Goal: Information Seeking & Learning: Learn about a topic

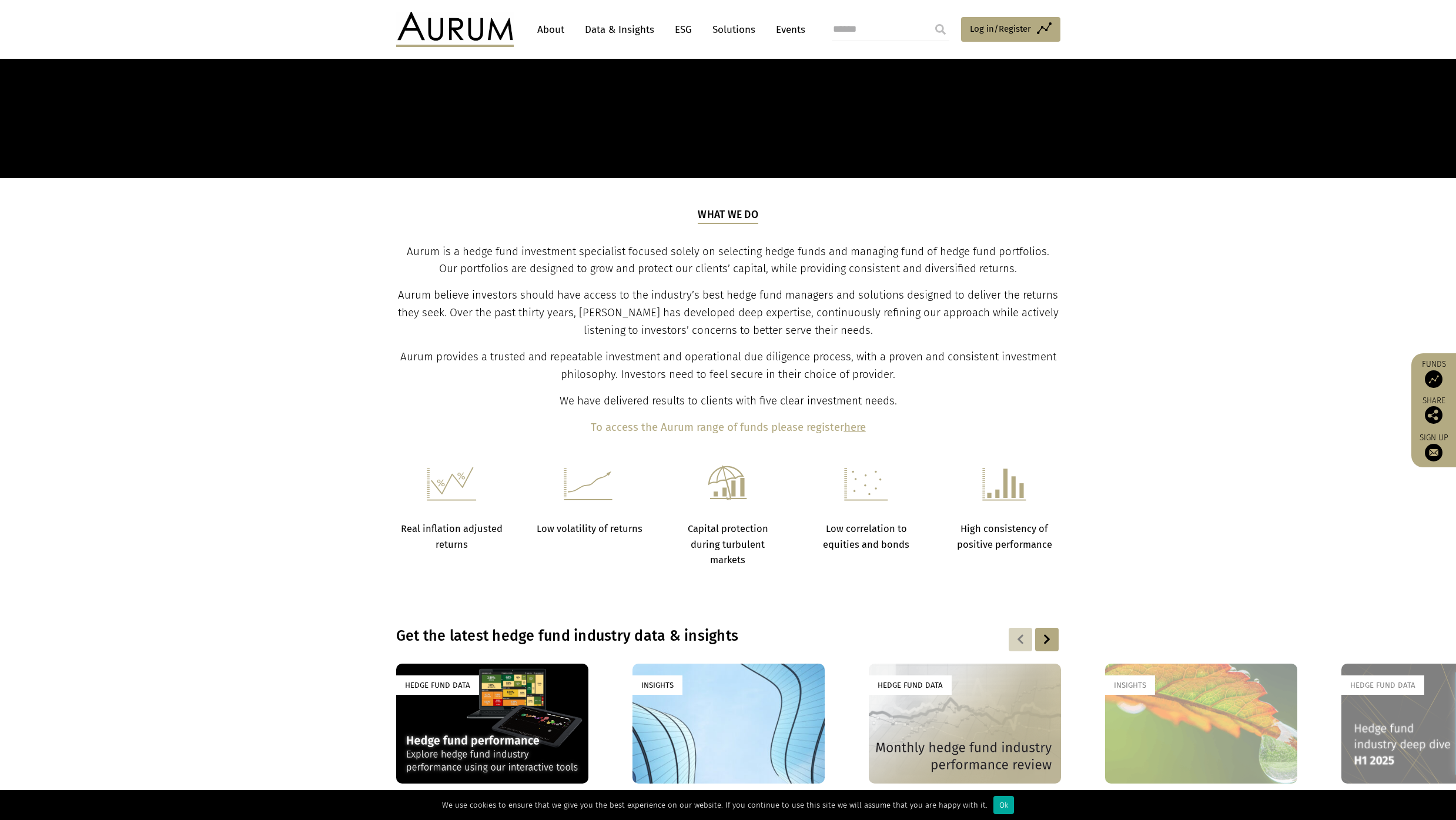
scroll to position [646, 0]
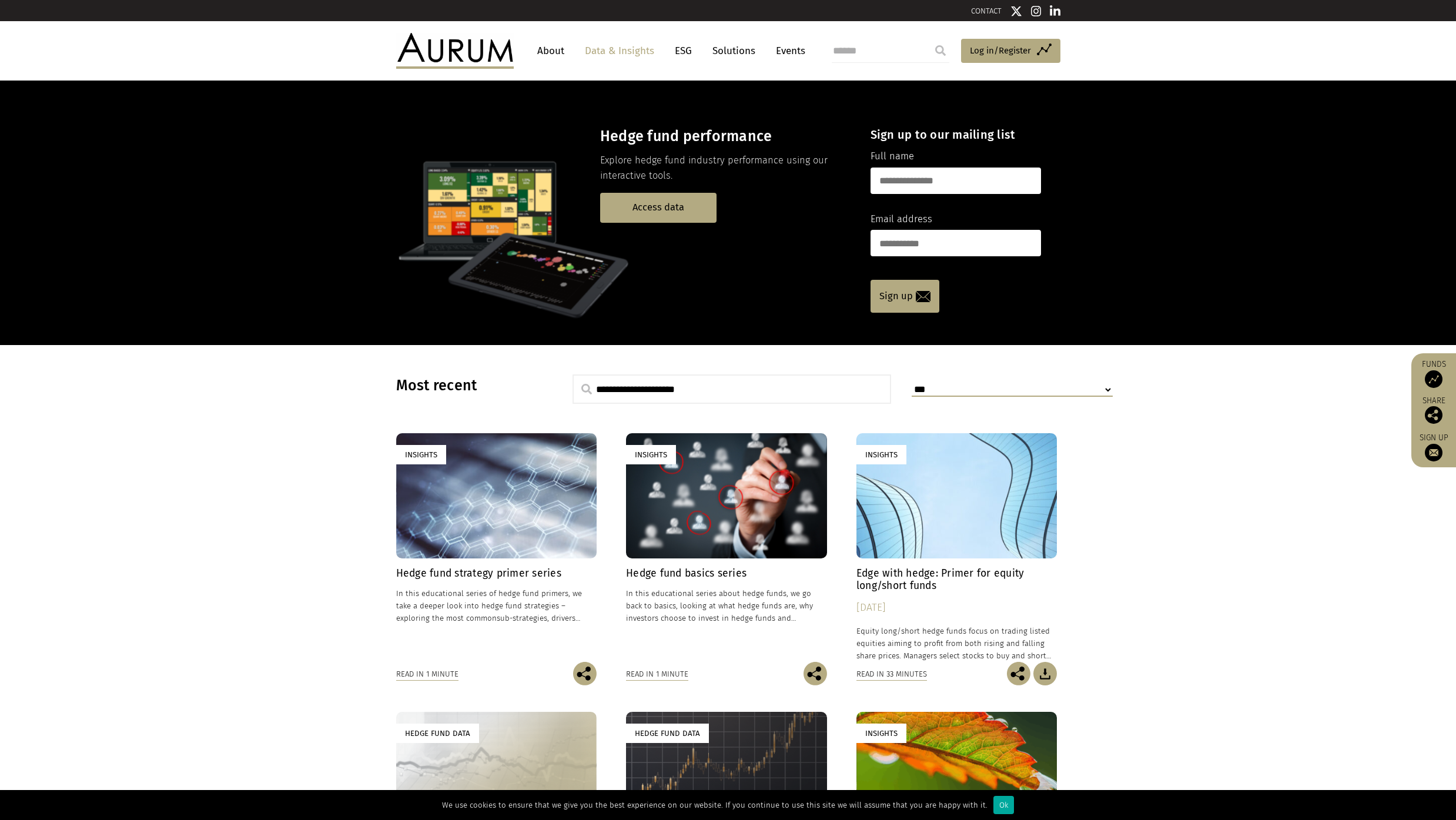
click at [556, 49] on link "About" at bounding box center [551, 51] width 39 height 22
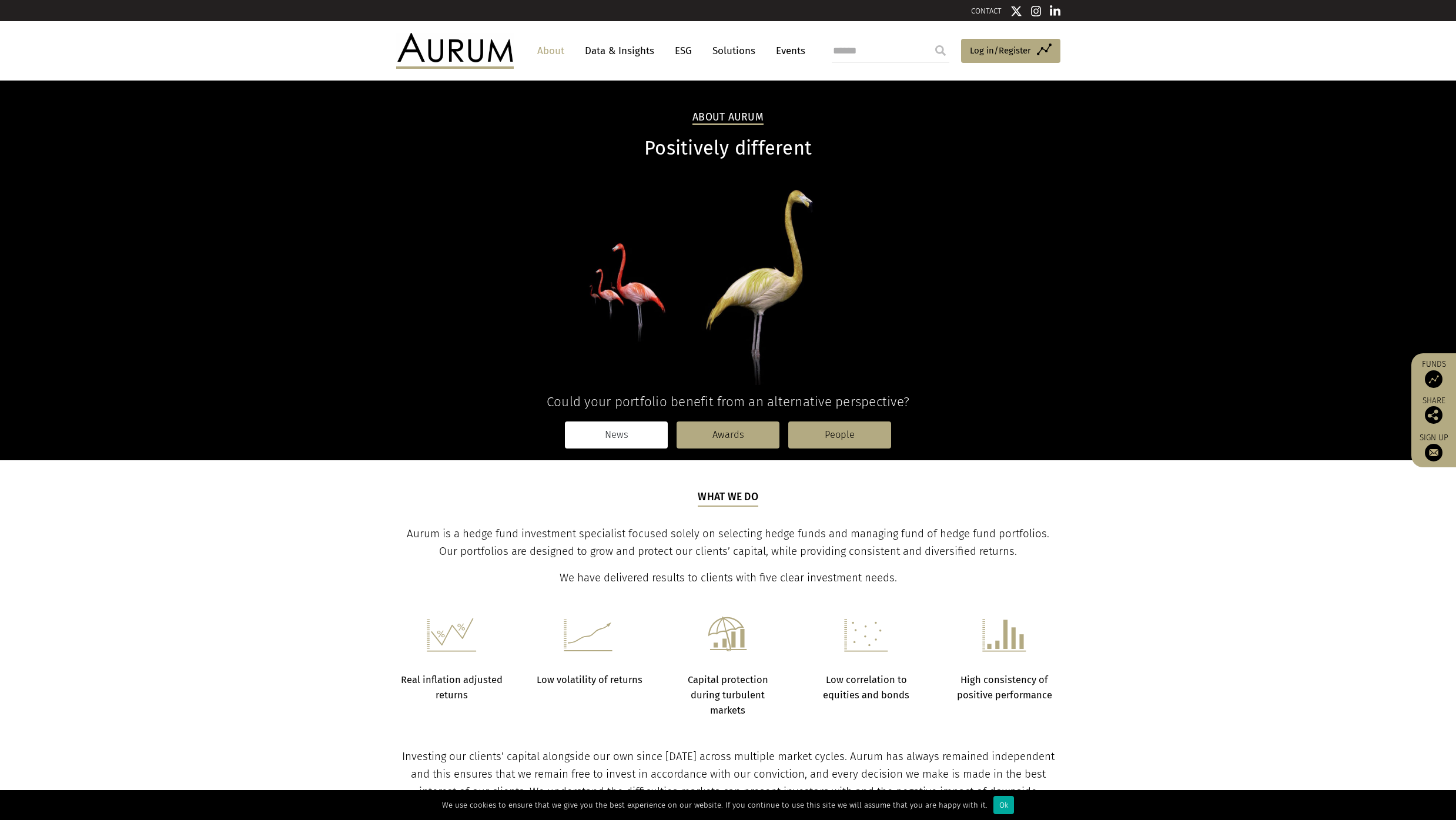
click at [641, 437] on link "News" at bounding box center [616, 435] width 103 height 27
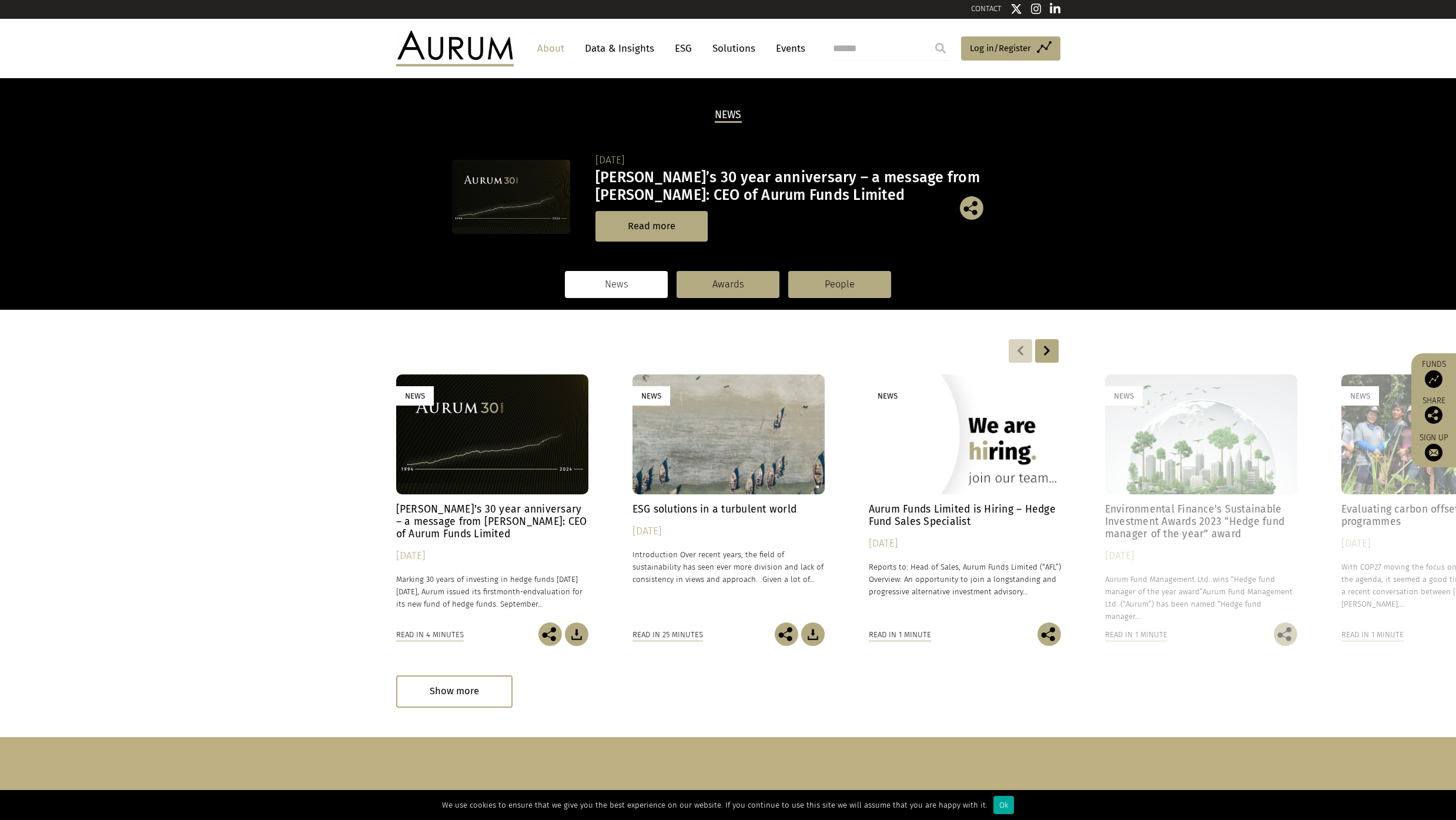
scroll to position [4, 0]
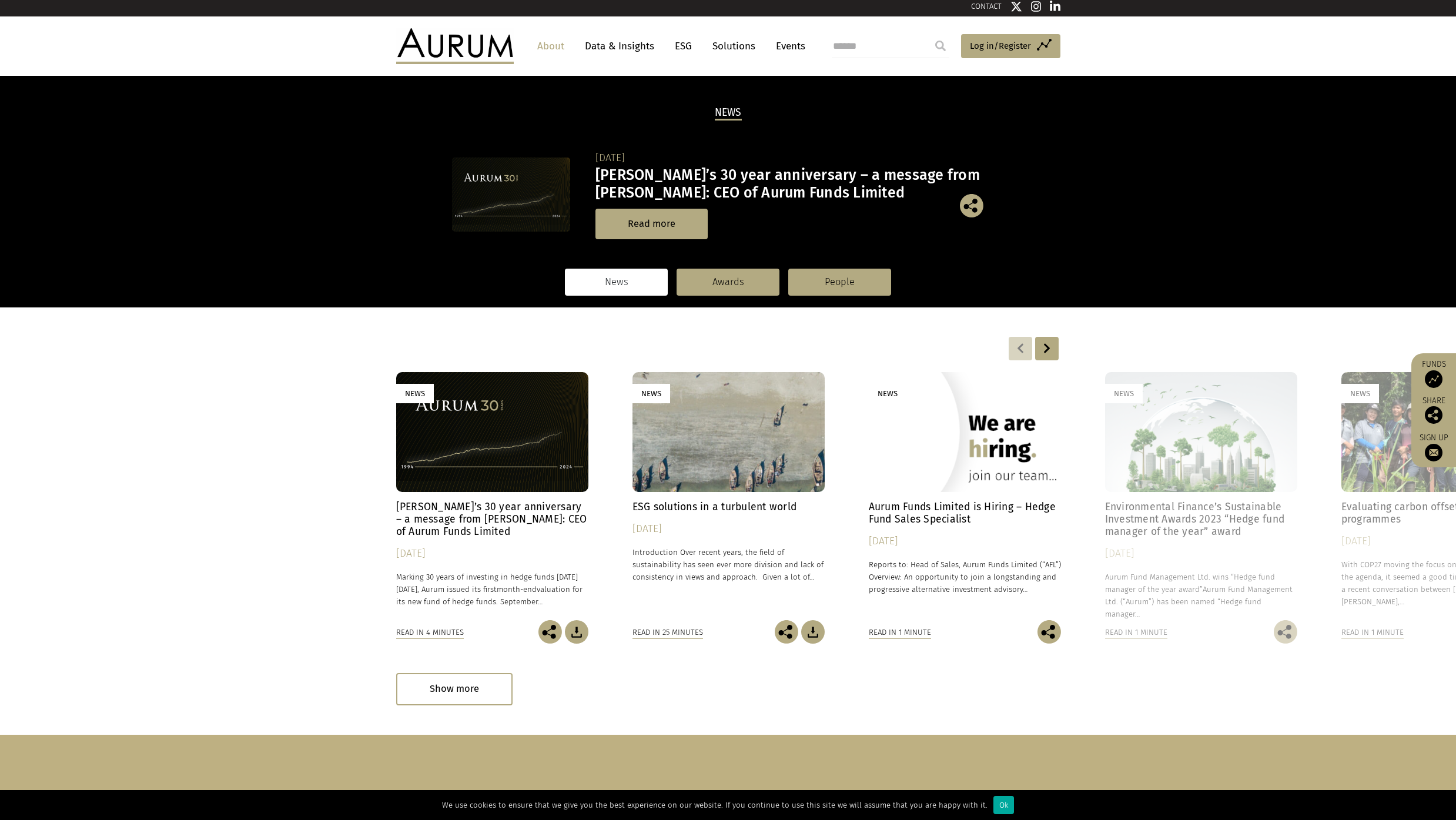
click at [535, 421] on div "News" at bounding box center [492, 432] width 192 height 120
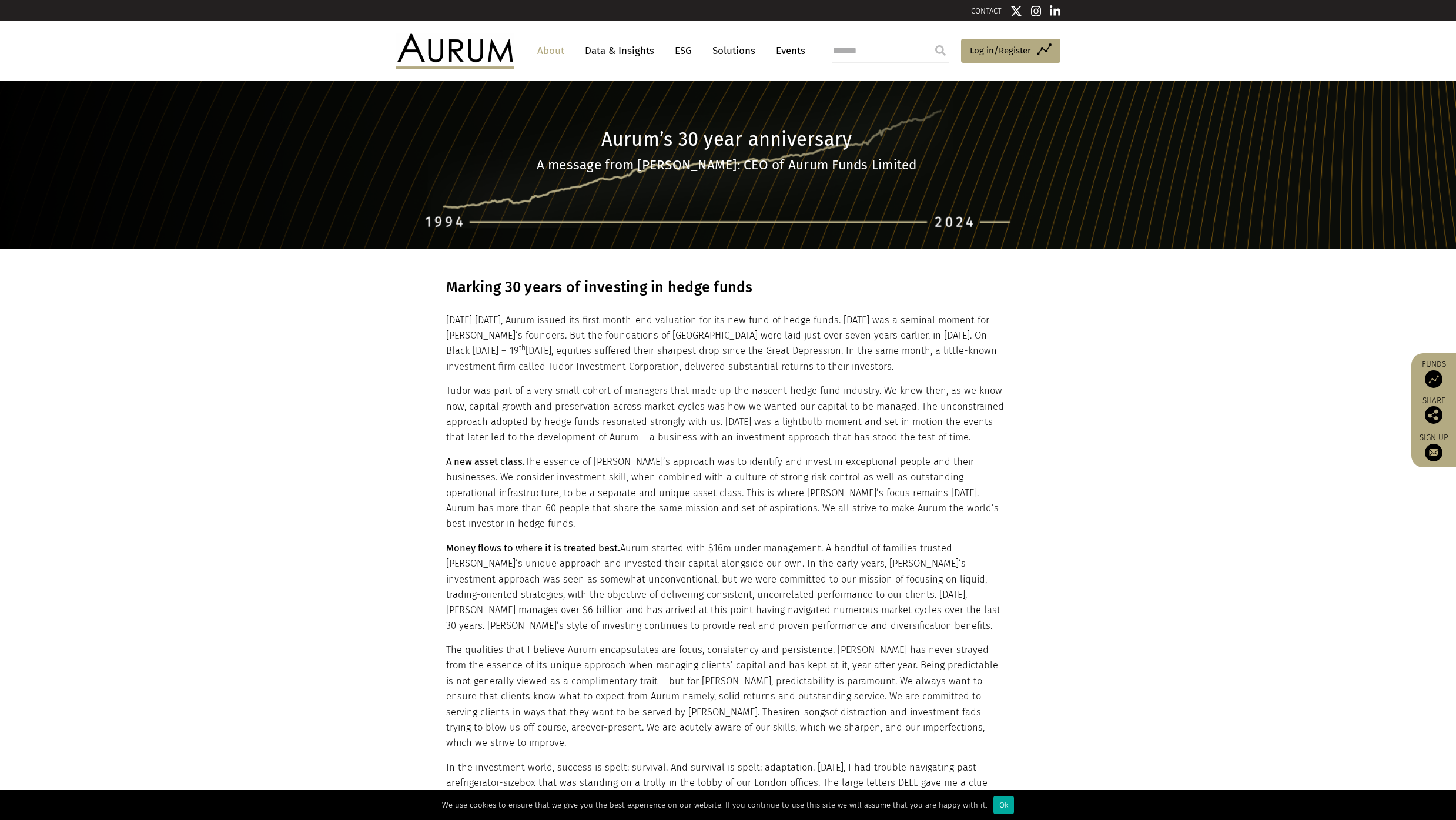
click at [630, 53] on link "Data & Insights" at bounding box center [619, 51] width 81 height 22
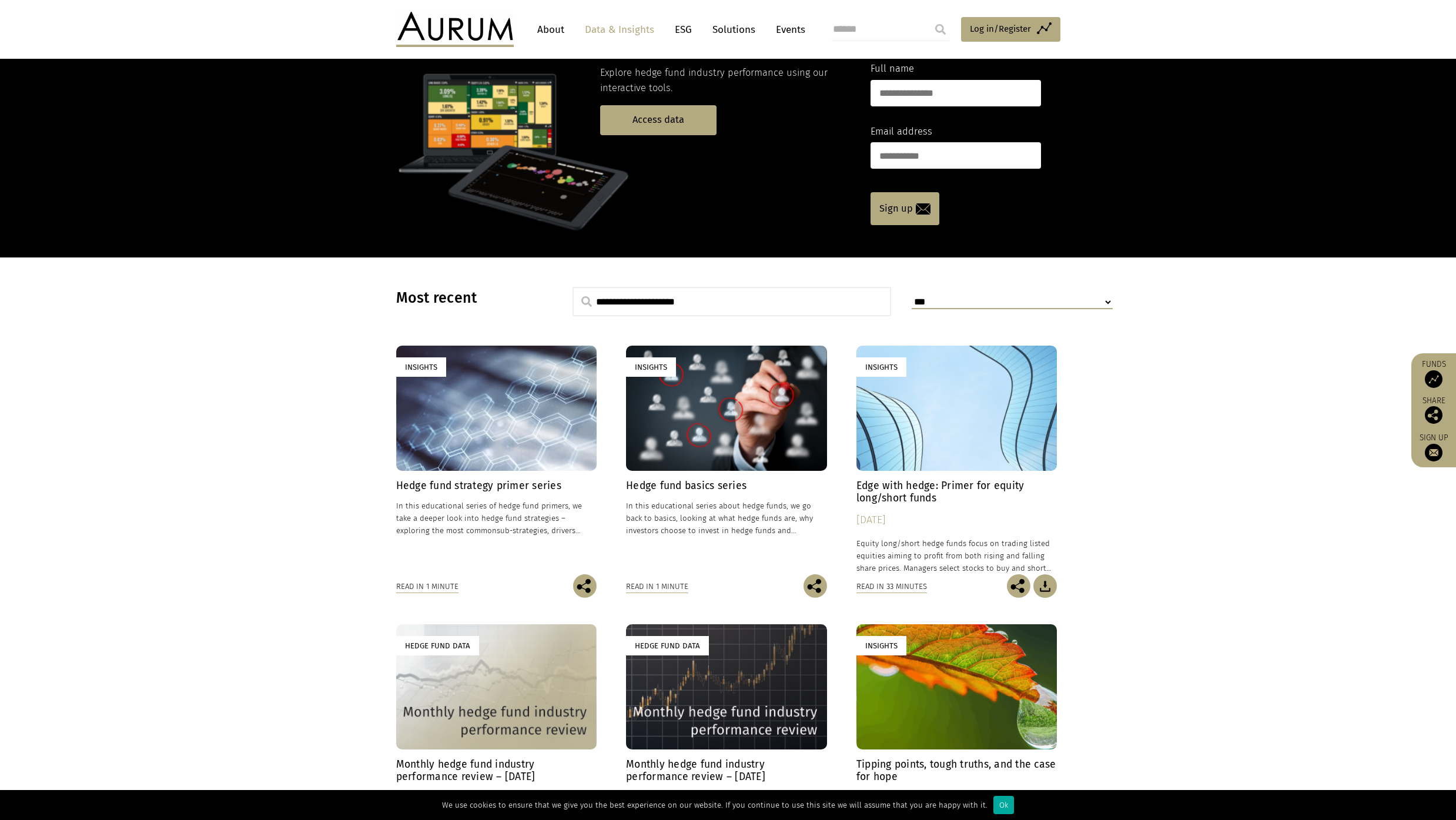
scroll to position [150, 0]
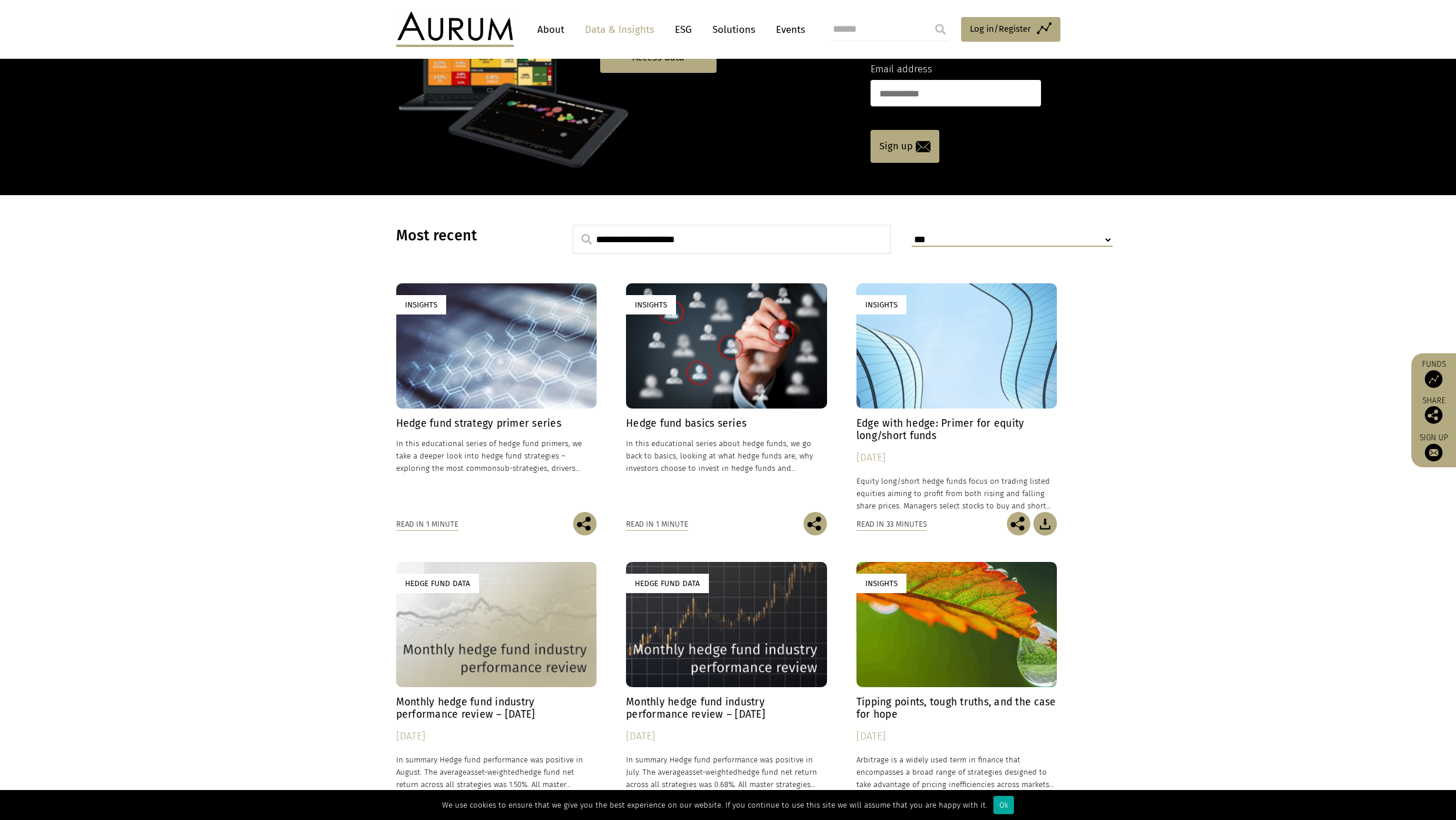
click at [767, 628] on div "Hedge Fund Data" at bounding box center [726, 625] width 201 height 125
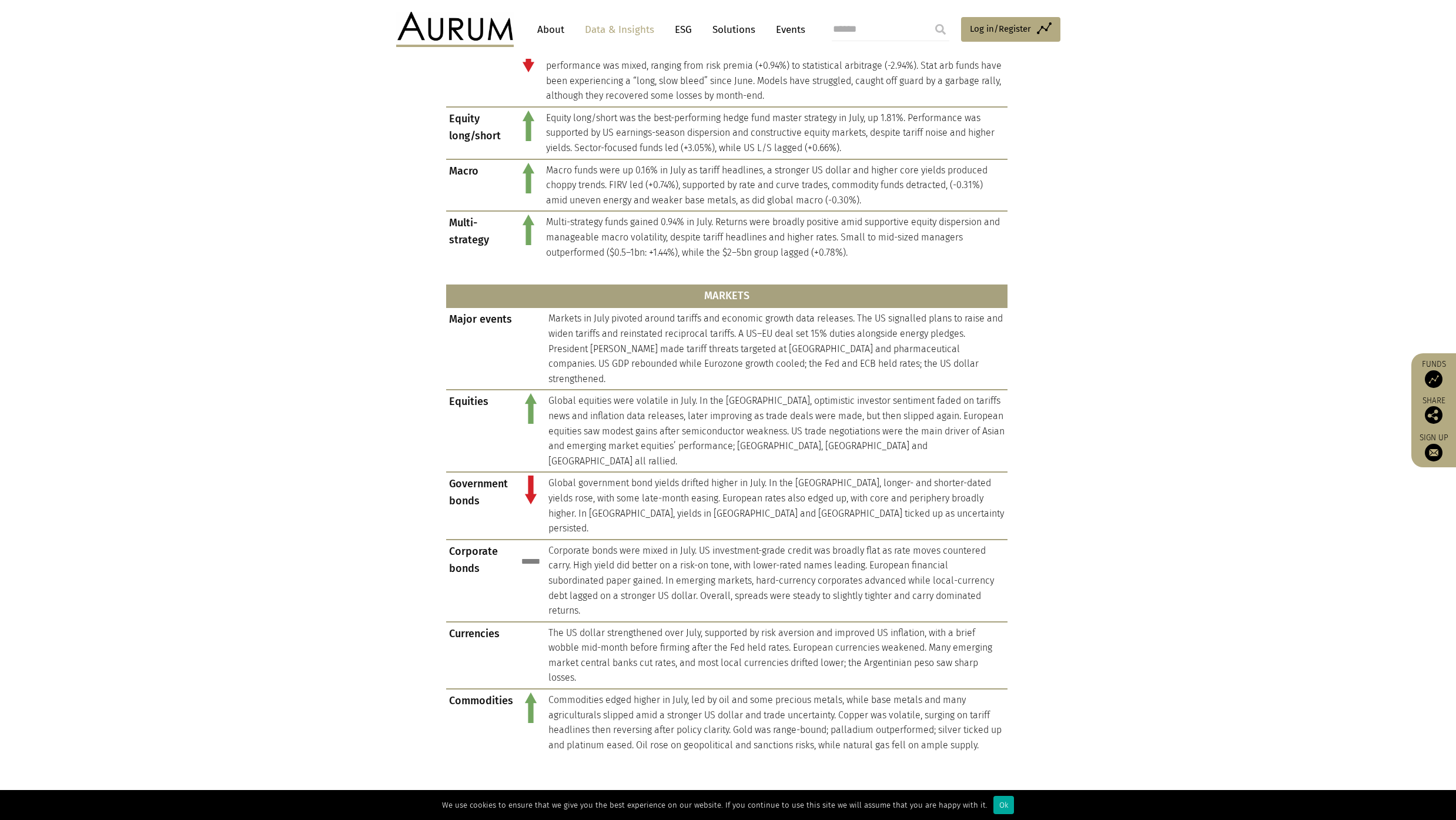
scroll to position [1459, 0]
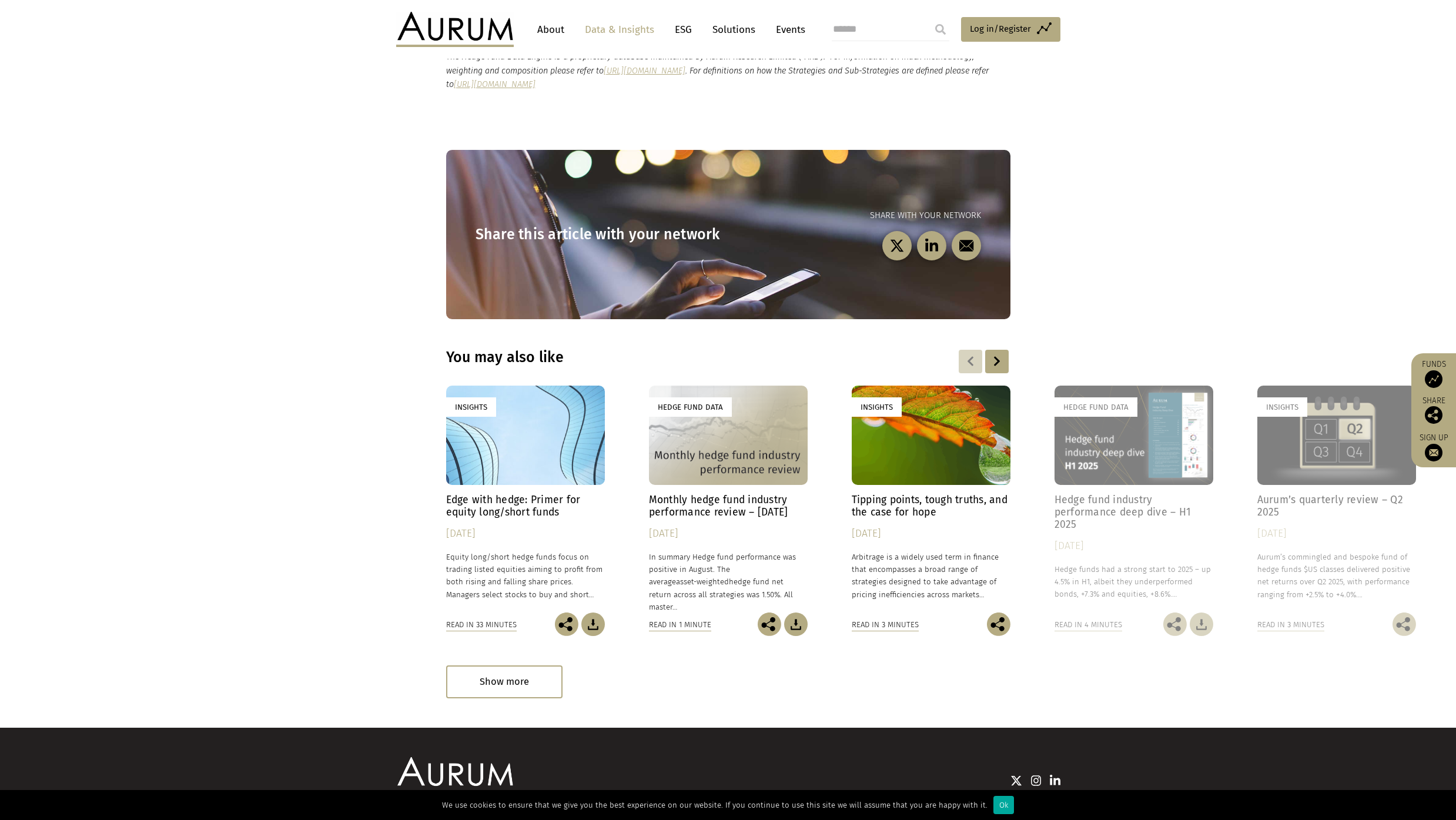
click at [525, 397] on div "Insights" at bounding box center [525, 435] width 159 height 99
